Goal: Communication & Community: Answer question/provide support

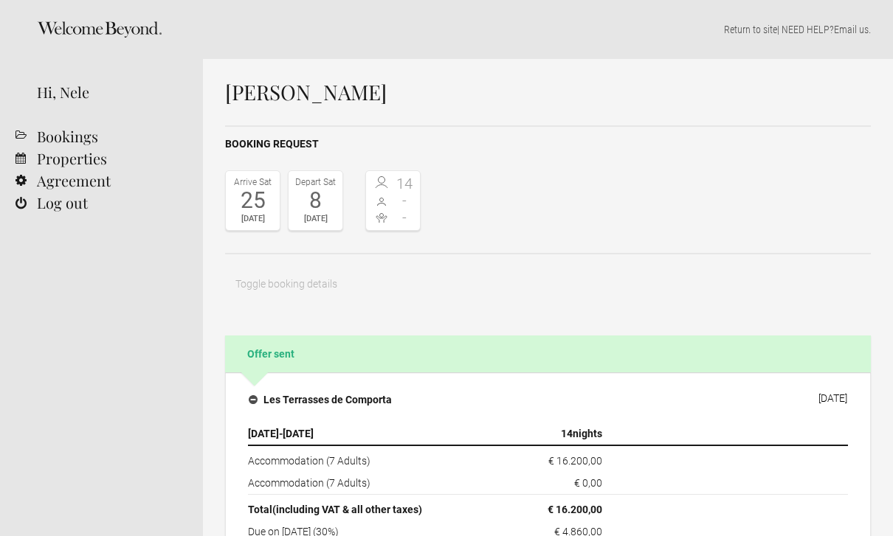
click at [533, 492] on td "€ 0,00" at bounding box center [548, 483] width 120 height 23
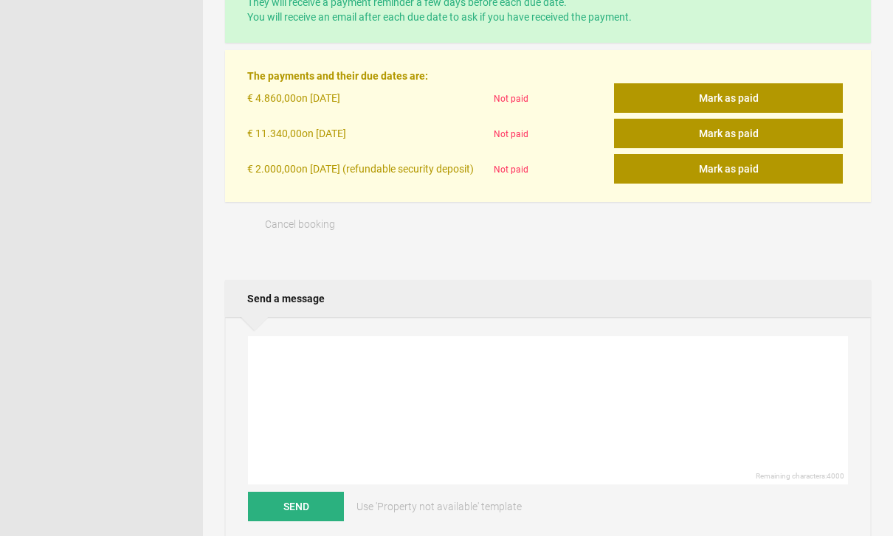
scroll to position [473, 0]
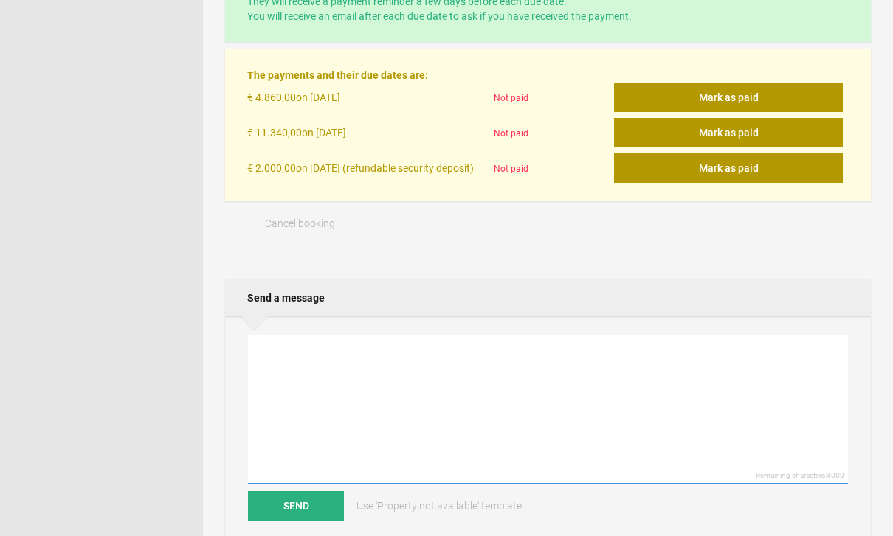
click at [300, 360] on textarea at bounding box center [548, 410] width 600 height 148
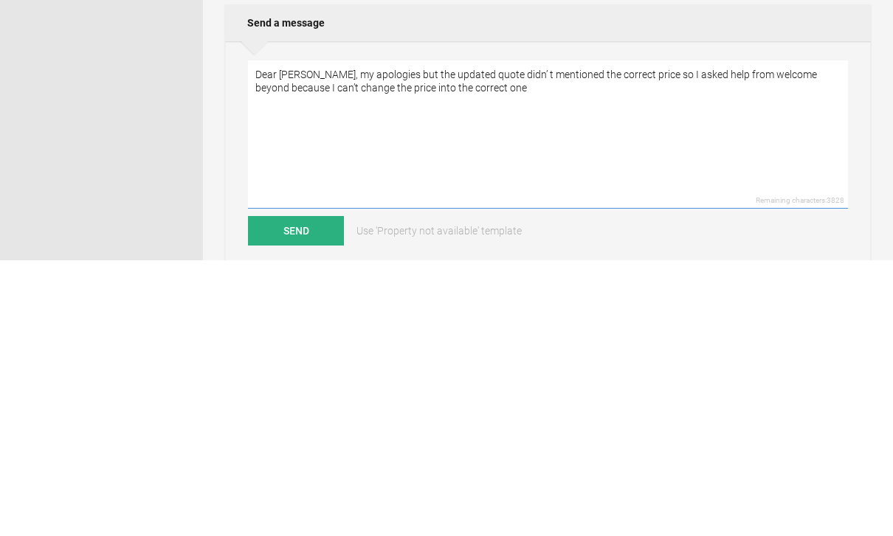
click at [471, 336] on textarea "Dear [PERSON_NAME], my apologies but the updated quote didn’ t mentioned the co…" at bounding box center [548, 410] width 600 height 148
click at [636, 336] on textarea "Dear [PERSON_NAME], my apologies but the updated quote didn’ t mentioned the co…" at bounding box center [548, 410] width 600 height 148
click at [647, 336] on textarea "Dear [PERSON_NAME], my apologies but the updated quote didn’ t mentioned the co…" at bounding box center [548, 410] width 600 height 148
click at [779, 336] on textarea "Dear [PERSON_NAME], my apologies but the updated quote didn’ t mentioned the co…" at bounding box center [548, 410] width 600 height 148
click at [711, 336] on textarea "Dear [PERSON_NAME], my apologies but the updated quote didn’ t mentioned the co…" at bounding box center [548, 410] width 600 height 148
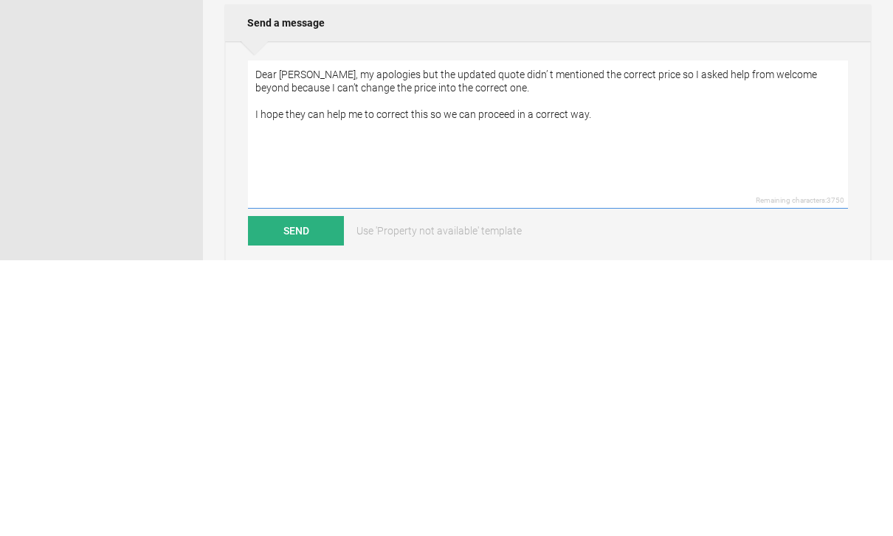
click at [681, 336] on textarea "Dear [PERSON_NAME], my apologies but the updated quote didn’ t mentioned the co…" at bounding box center [548, 410] width 600 height 148
click at [363, 336] on textarea "Dear [PERSON_NAME], my apologies but the updated quote didn’ t mentioned the co…" at bounding box center [548, 410] width 600 height 148
click at [360, 336] on textarea "Dear [PERSON_NAME], my apologies but the updated quote didn’ t mentioned the co…" at bounding box center [548, 410] width 600 height 148
click at [521, 336] on textarea "Dear [PERSON_NAME], my apologies but the updated quote didn’ t mentioned the co…" at bounding box center [548, 410] width 600 height 148
click at [417, 336] on textarea "Dear [PERSON_NAME], my apologies but the updated quote didn’ t mentioned the co…" at bounding box center [548, 410] width 600 height 148
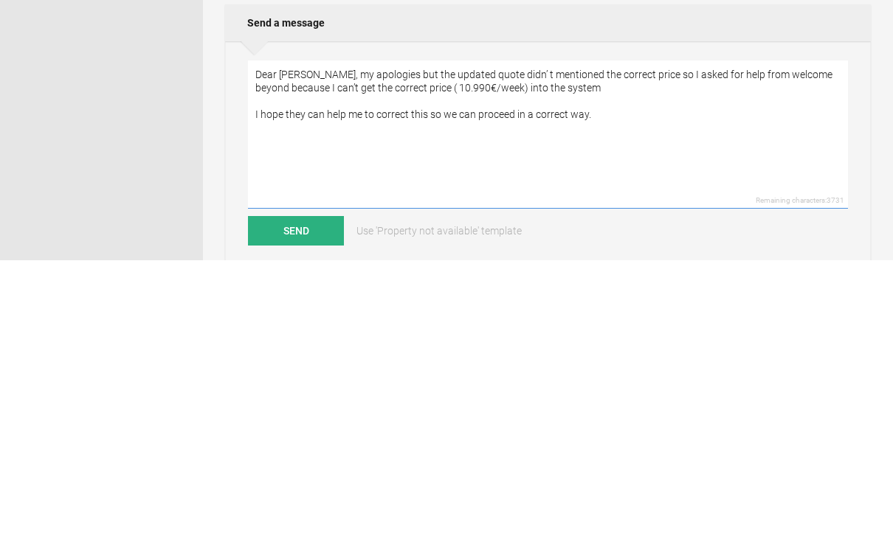
click at [626, 336] on textarea "Dear [PERSON_NAME], my apologies but the updated quote didn’ t mentioned the co…" at bounding box center [548, 410] width 600 height 148
click at [650, 336] on textarea "Dear [PERSON_NAME], my apologies but the updated quote didn’ t mentioned the co…" at bounding box center [548, 410] width 600 height 148
type textarea "Dear [PERSON_NAME], my apologies but the updated quote didn’ t mentioned the co…"
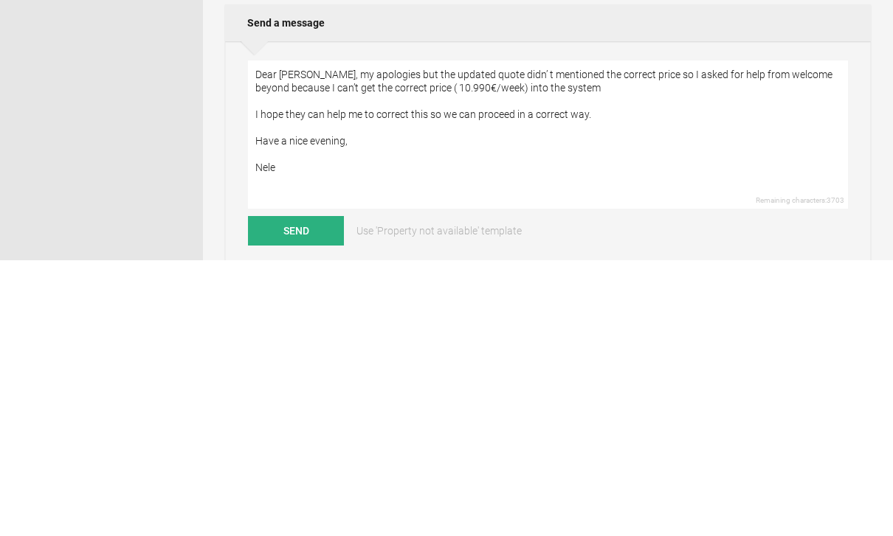
click at [310, 492] on button "Send" at bounding box center [296, 507] width 96 height 30
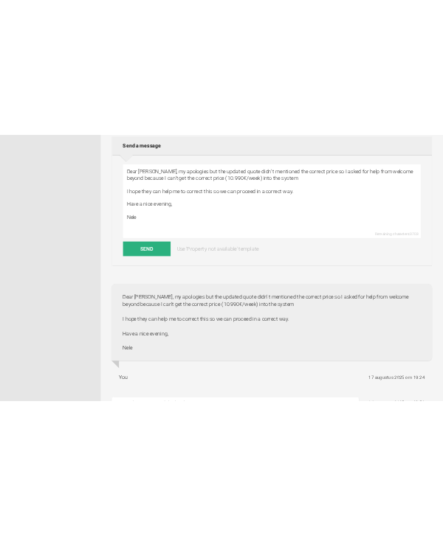
scroll to position [678, 0]
